Goal: Contribute content

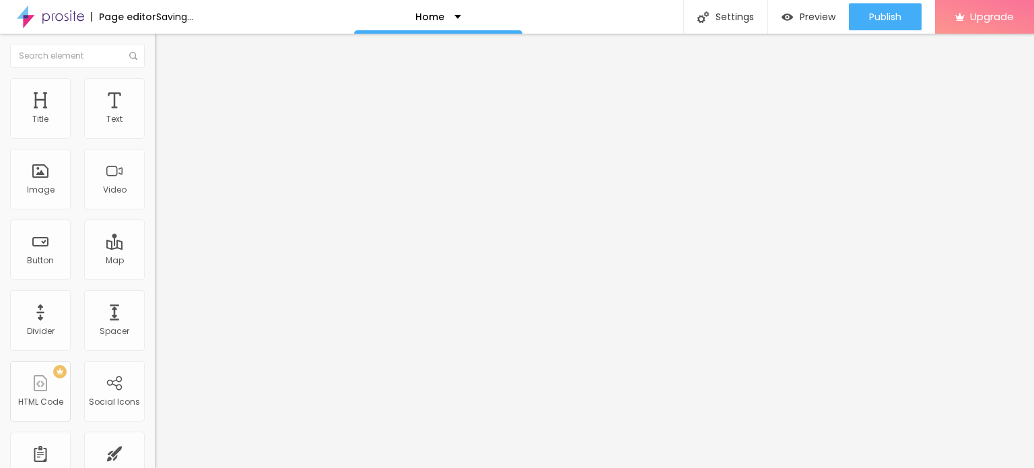
click at [155, 127] on input "Click me" at bounding box center [236, 119] width 162 height 13
paste input "Whatsapp 📞 :- [PHONE_NUMBER]"
type input "Whatsapp 📞 :- [PHONE_NUMBER]"
click at [155, 277] on input "https://" at bounding box center [236, 270] width 162 height 13
paste input "[DOMAIN_NAME][URL]"
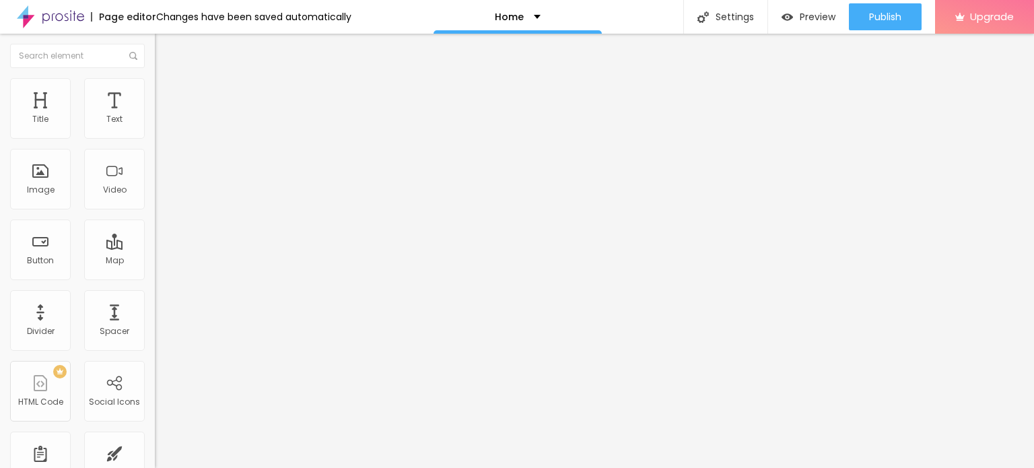
type input "[URL][DOMAIN_NAME]"
click at [155, 301] on div "Open in new tab" at bounding box center [232, 297] width 155 height 7
click at [37, 203] on div "Image" at bounding box center [40, 179] width 61 height 61
click at [155, 116] on span "Add image" at bounding box center [182, 109] width 55 height 11
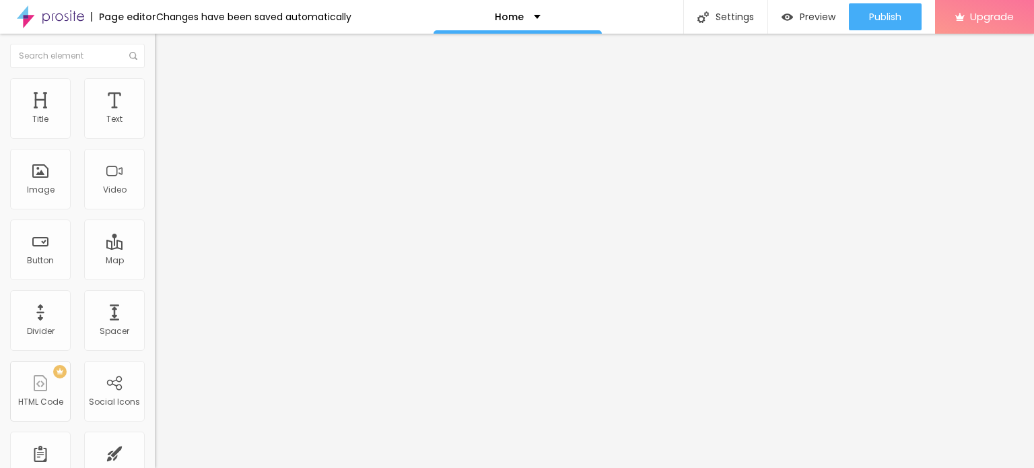
click at [155, 116] on span "Change image" at bounding box center [191, 109] width 72 height 11
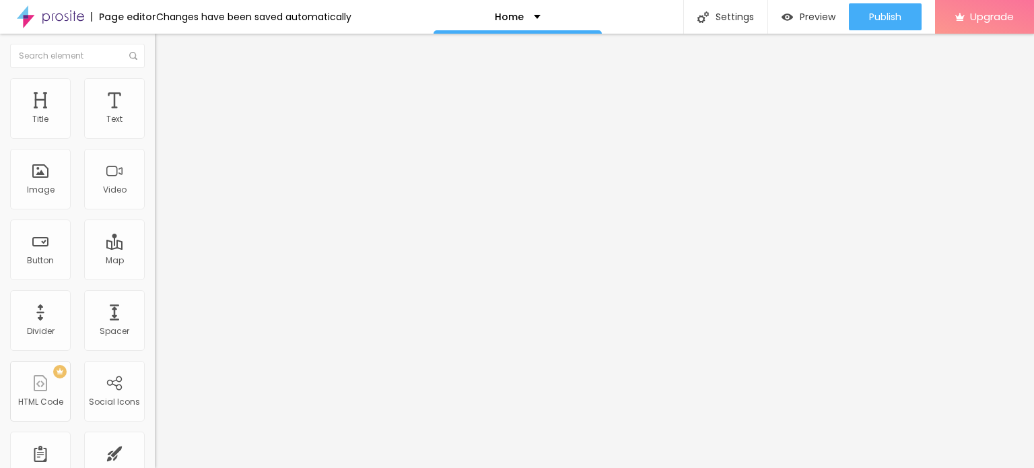
click at [155, 276] on input "https://" at bounding box center [236, 269] width 162 height 13
type input "[URL][DOMAIN_NAME]"
click at [155, 276] on input "https://" at bounding box center [236, 269] width 162 height 13
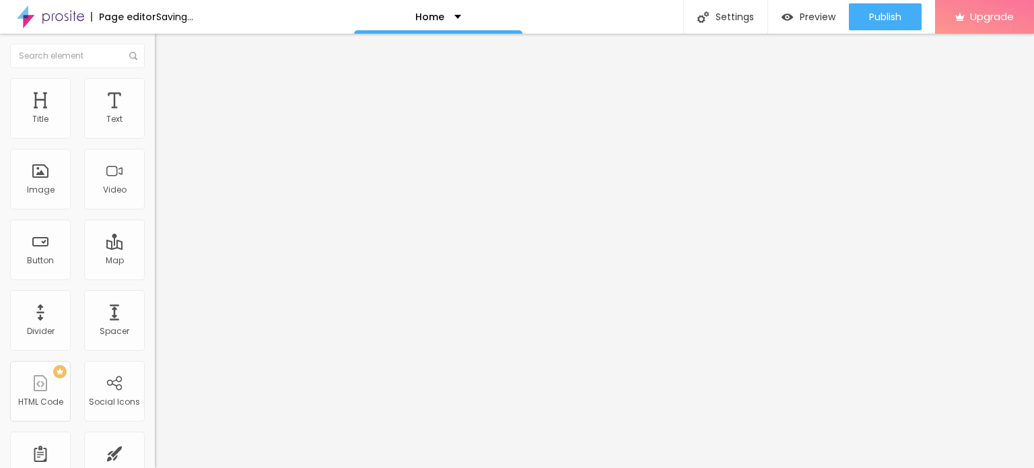
click at [155, 276] on input "https://" at bounding box center [236, 269] width 162 height 13
type input "[URL][DOMAIN_NAME]"
click at [45, 18] on img at bounding box center [50, 17] width 67 height 34
